Goal: Share content: Share content

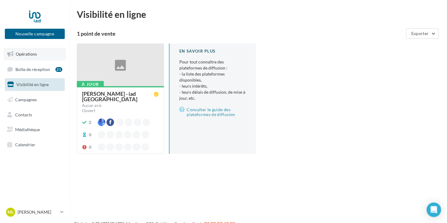
click at [25, 53] on span "Opérations" at bounding box center [26, 53] width 21 height 5
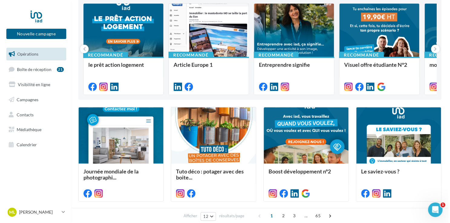
scroll to position [68, 0]
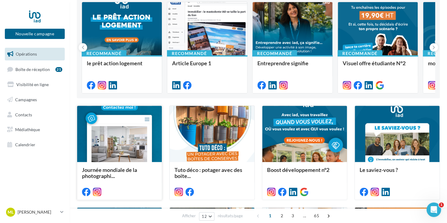
click at [114, 133] on div at bounding box center [119, 134] width 85 height 57
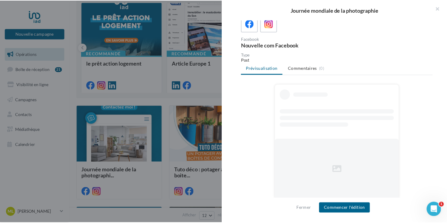
scroll to position [0, 0]
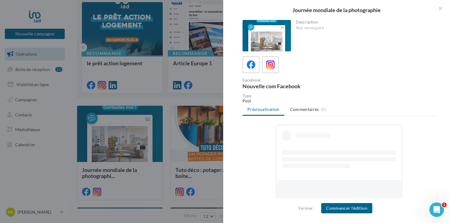
click at [267, 35] on div at bounding box center [267, 35] width 48 height 31
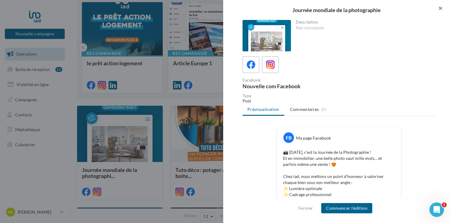
click at [441, 7] on button "button" at bounding box center [438, 9] width 24 height 18
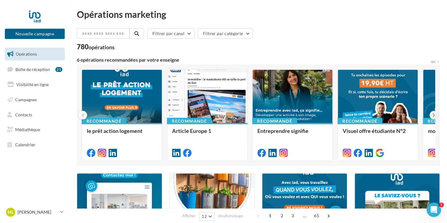
click at [433, 113] on icon at bounding box center [434, 115] width 3 height 6
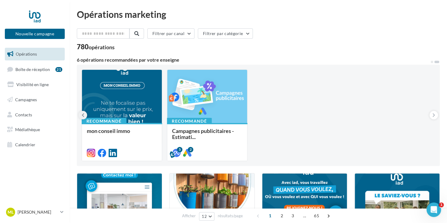
click at [83, 114] on icon at bounding box center [83, 115] width 3 height 6
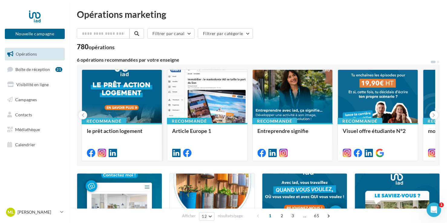
click at [111, 96] on div at bounding box center [122, 97] width 80 height 54
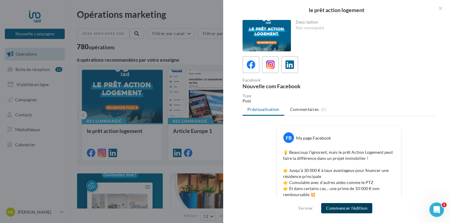
click at [346, 207] on button "Commencer l'édition" at bounding box center [346, 208] width 51 height 10
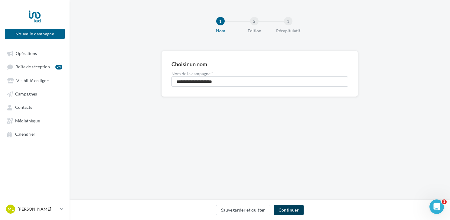
click at [287, 207] on button "Continuer" at bounding box center [289, 210] width 30 height 10
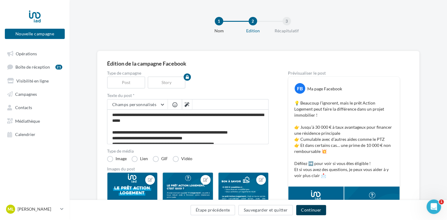
click at [309, 206] on button "Continuer" at bounding box center [311, 210] width 30 height 10
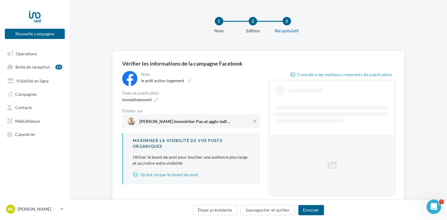
click at [256, 116] on div "Magali Lacourrège Immobilier Pau et agglo Iadfrance" at bounding box center [191, 121] width 138 height 14
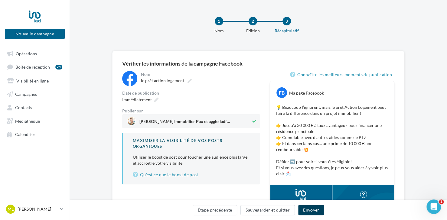
click at [307, 209] on button "Envoyer" at bounding box center [311, 210] width 26 height 10
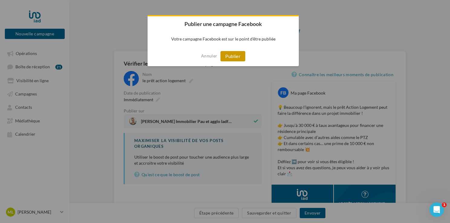
click at [224, 56] on button "Publier" at bounding box center [233, 56] width 25 height 10
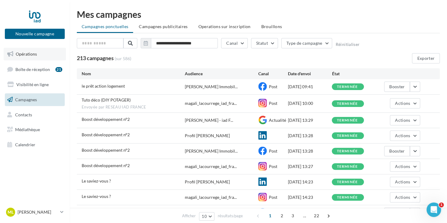
click at [23, 54] on span "Opérations" at bounding box center [26, 53] width 21 height 5
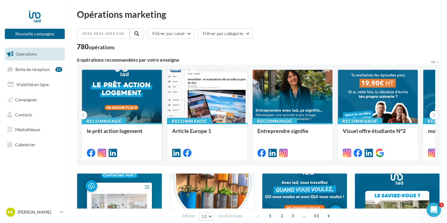
click at [119, 97] on div at bounding box center [122, 97] width 80 height 54
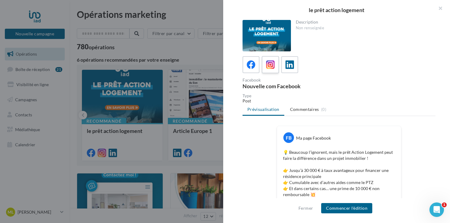
click at [270, 65] on icon at bounding box center [270, 65] width 9 height 9
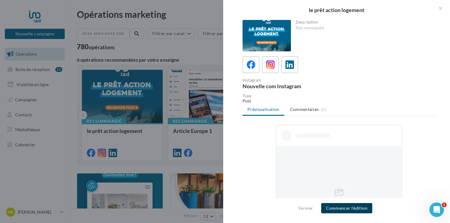
click at [339, 205] on button "Commencer l'édition" at bounding box center [346, 208] width 51 height 10
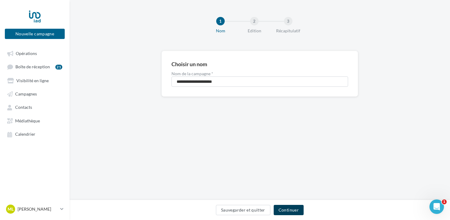
click at [284, 211] on button "Continuer" at bounding box center [289, 210] width 30 height 10
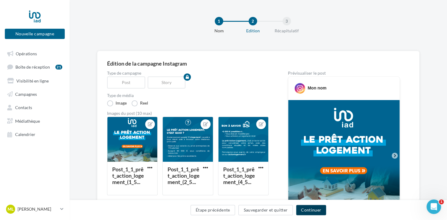
click at [311, 210] on button "Continuer" at bounding box center [311, 210] width 30 height 10
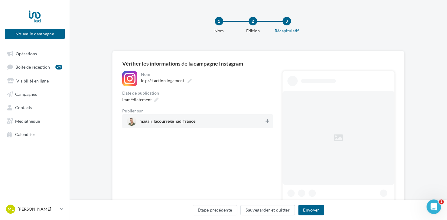
click at [268, 121] on icon at bounding box center [268, 121] width 4 height 4
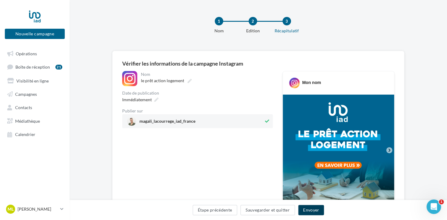
click at [311, 209] on button "Envoyer" at bounding box center [311, 210] width 26 height 10
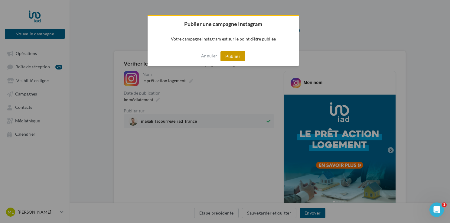
click at [232, 57] on button "Publier" at bounding box center [233, 56] width 25 height 10
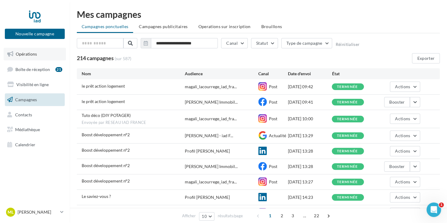
click at [23, 55] on span "Opérations" at bounding box center [26, 53] width 21 height 5
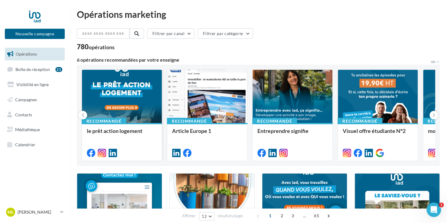
click at [128, 90] on div at bounding box center [122, 97] width 80 height 54
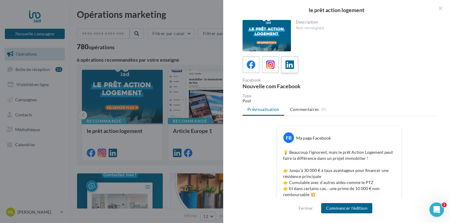
click at [291, 69] on span at bounding box center [290, 65] width 9 height 9
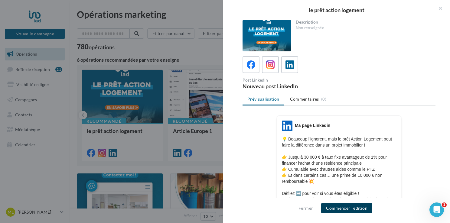
click at [346, 206] on button "Commencer l'édition" at bounding box center [346, 208] width 51 height 10
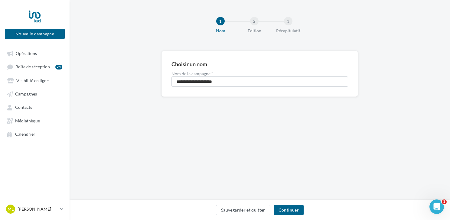
click at [346, 206] on div "Sauvegarder et quitter Continuer" at bounding box center [259, 211] width 371 height 13
click at [289, 211] on button "Continuer" at bounding box center [289, 210] width 30 height 10
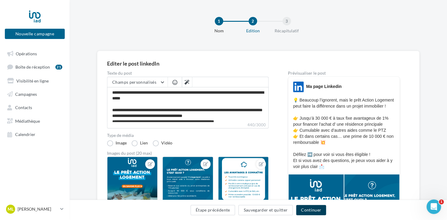
click at [310, 212] on button "Continuer" at bounding box center [311, 210] width 30 height 10
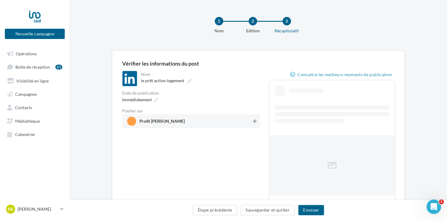
click at [257, 120] on button at bounding box center [255, 121] width 6 height 7
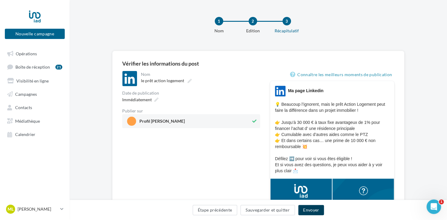
click at [307, 210] on button "Envoyer" at bounding box center [311, 210] width 26 height 10
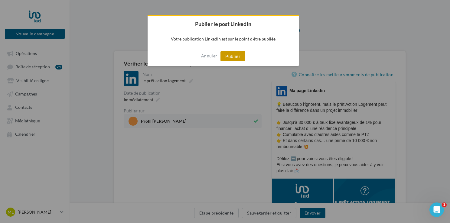
click at [235, 55] on button "Publier" at bounding box center [233, 56] width 25 height 10
